Goal: Information Seeking & Learning: Compare options

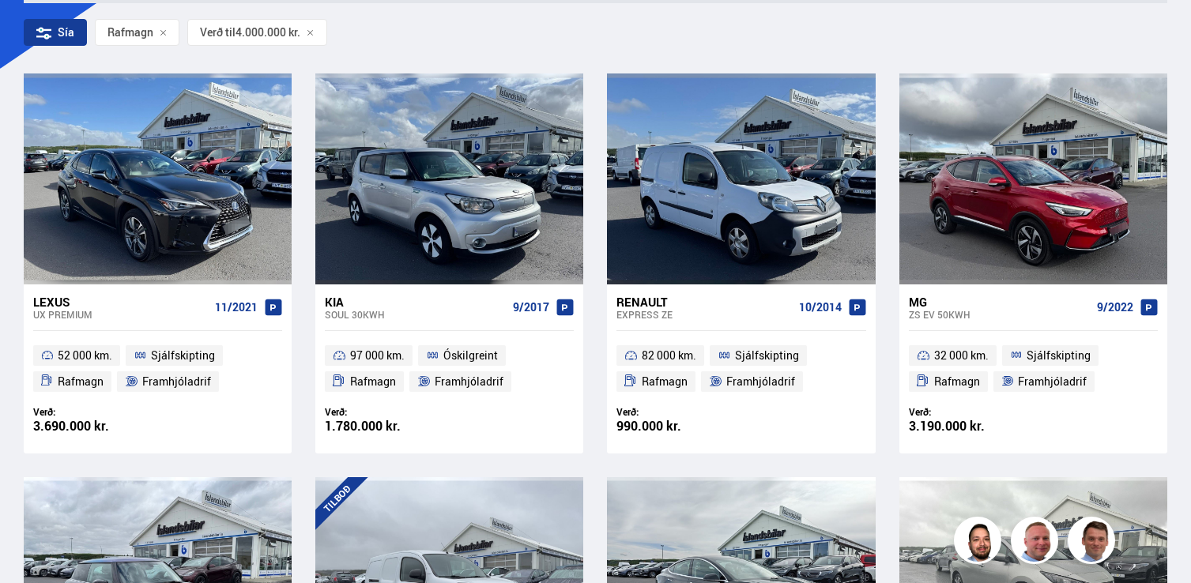
scroll to position [300, 0]
